Goal: Entertainment & Leisure: Browse casually

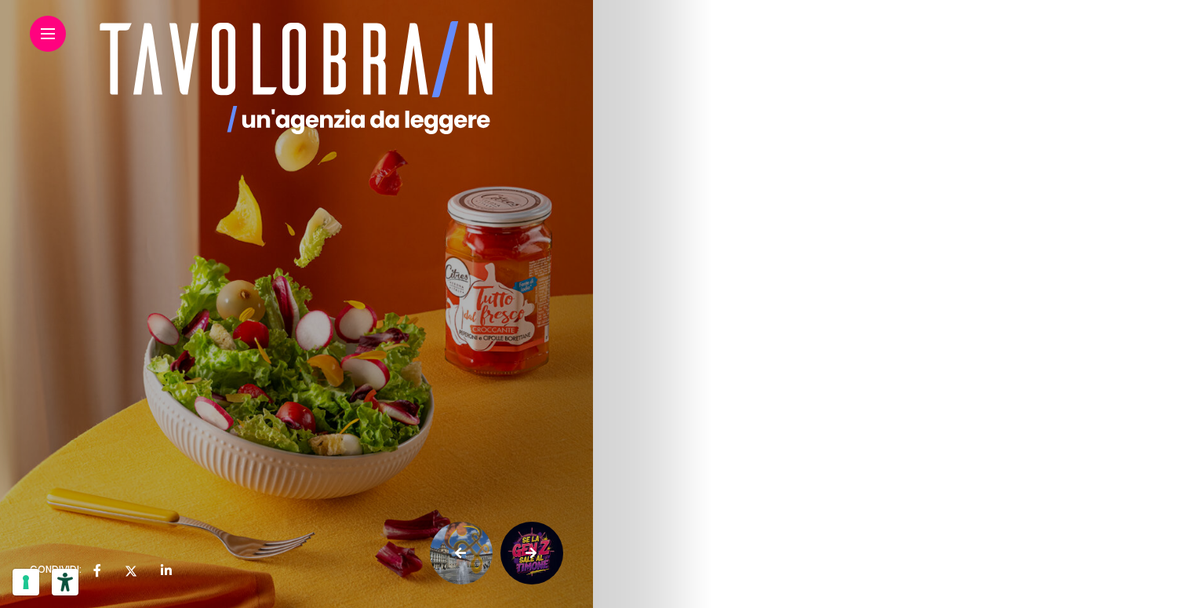
scroll to position [573, 0]
click at [453, 549] on img at bounding box center [461, 553] width 63 height 63
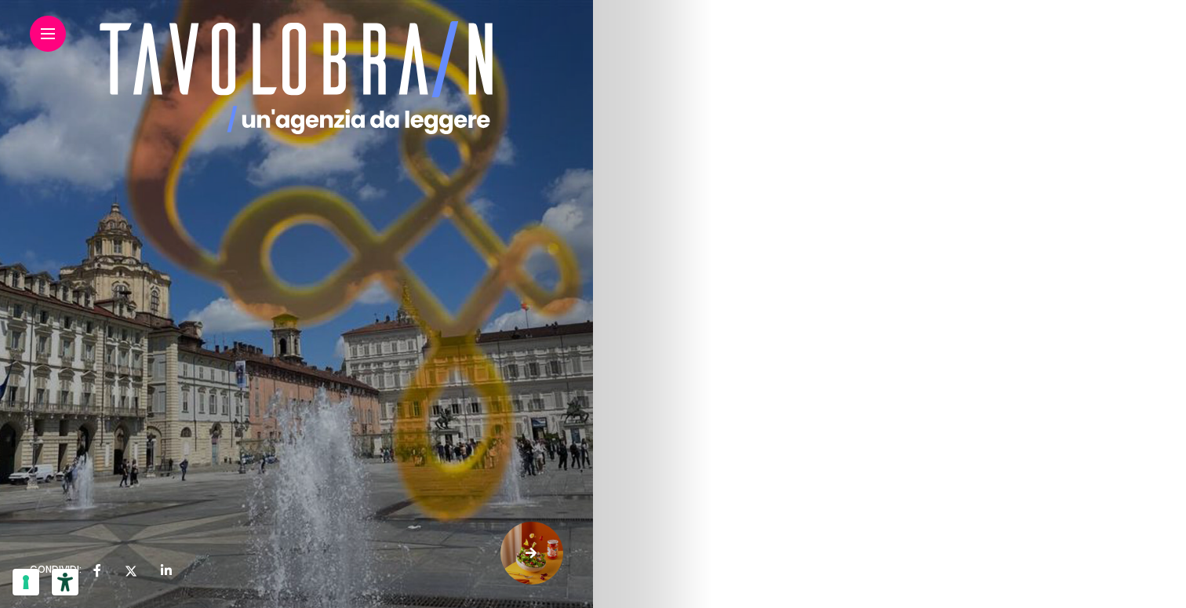
scroll to position [5717, 0]
click at [195, 348] on img at bounding box center [112, 357] width 165 height 95
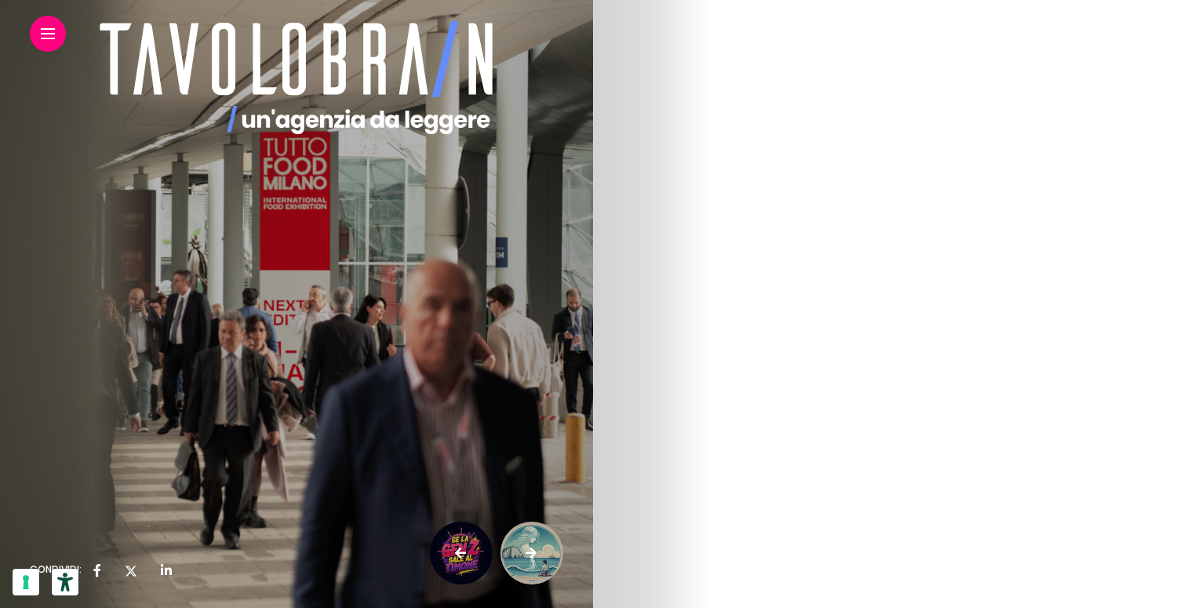
scroll to position [8038, 0]
click at [529, 550] on icon at bounding box center [530, 553] width 11 height 63
